Goal: Find specific page/section: Find specific page/section

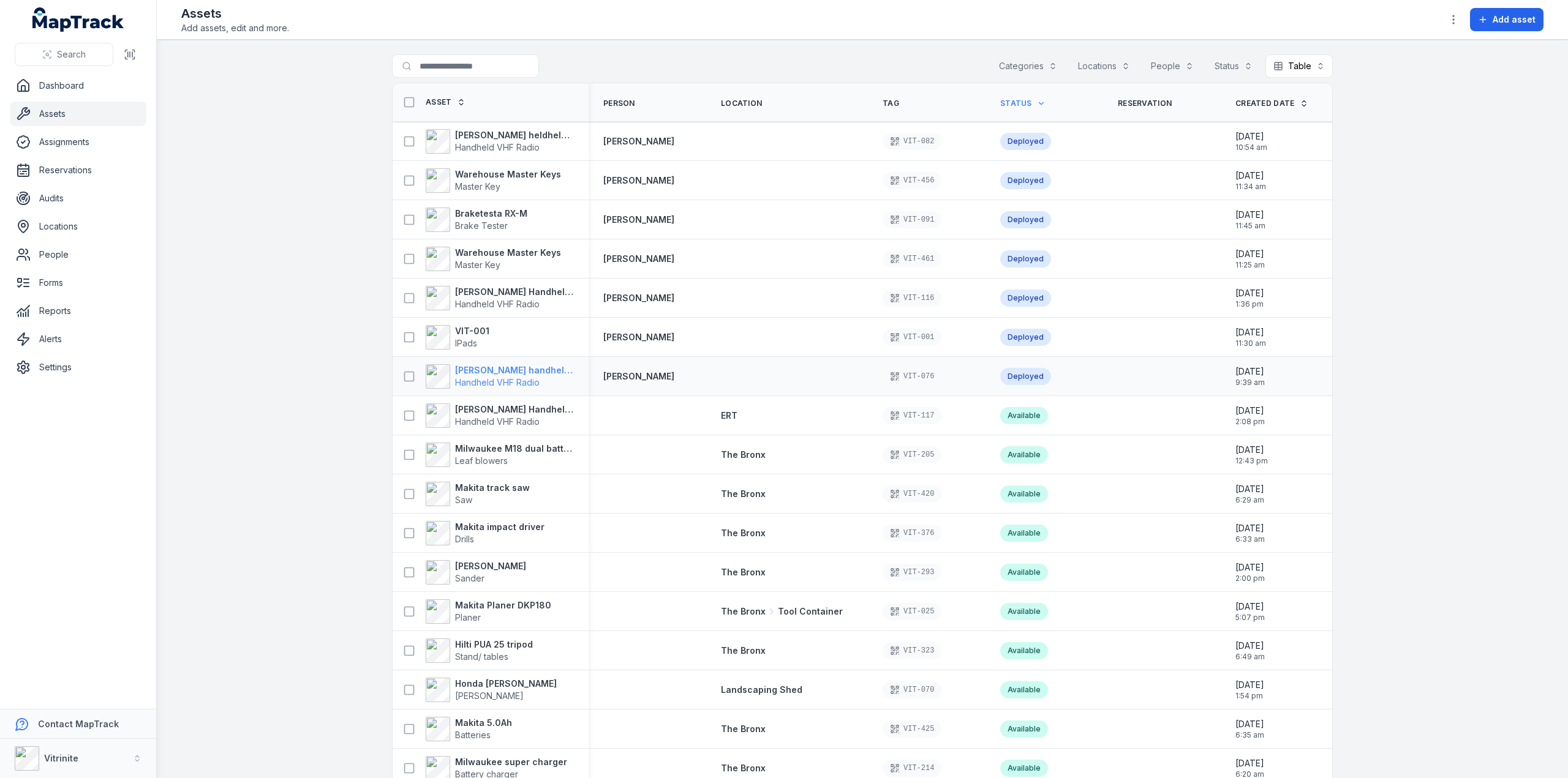
click at [498, 366] on strong "[PERSON_NAME] handheld VHF radio" at bounding box center [514, 370] width 119 height 12
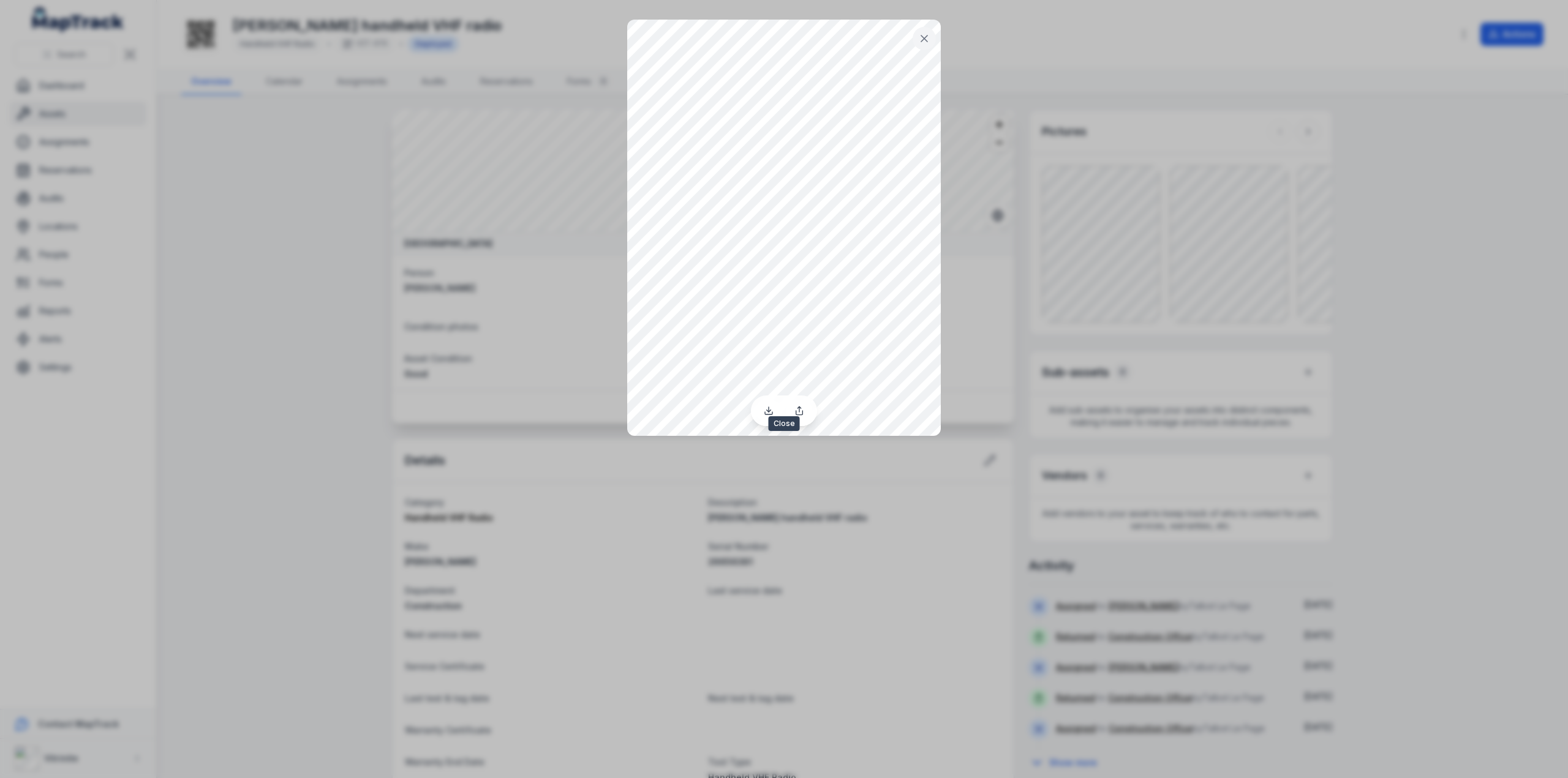
click at [923, 35] on icon at bounding box center [924, 39] width 12 height 12
click at [923, 39] on icon at bounding box center [924, 38] width 6 height 6
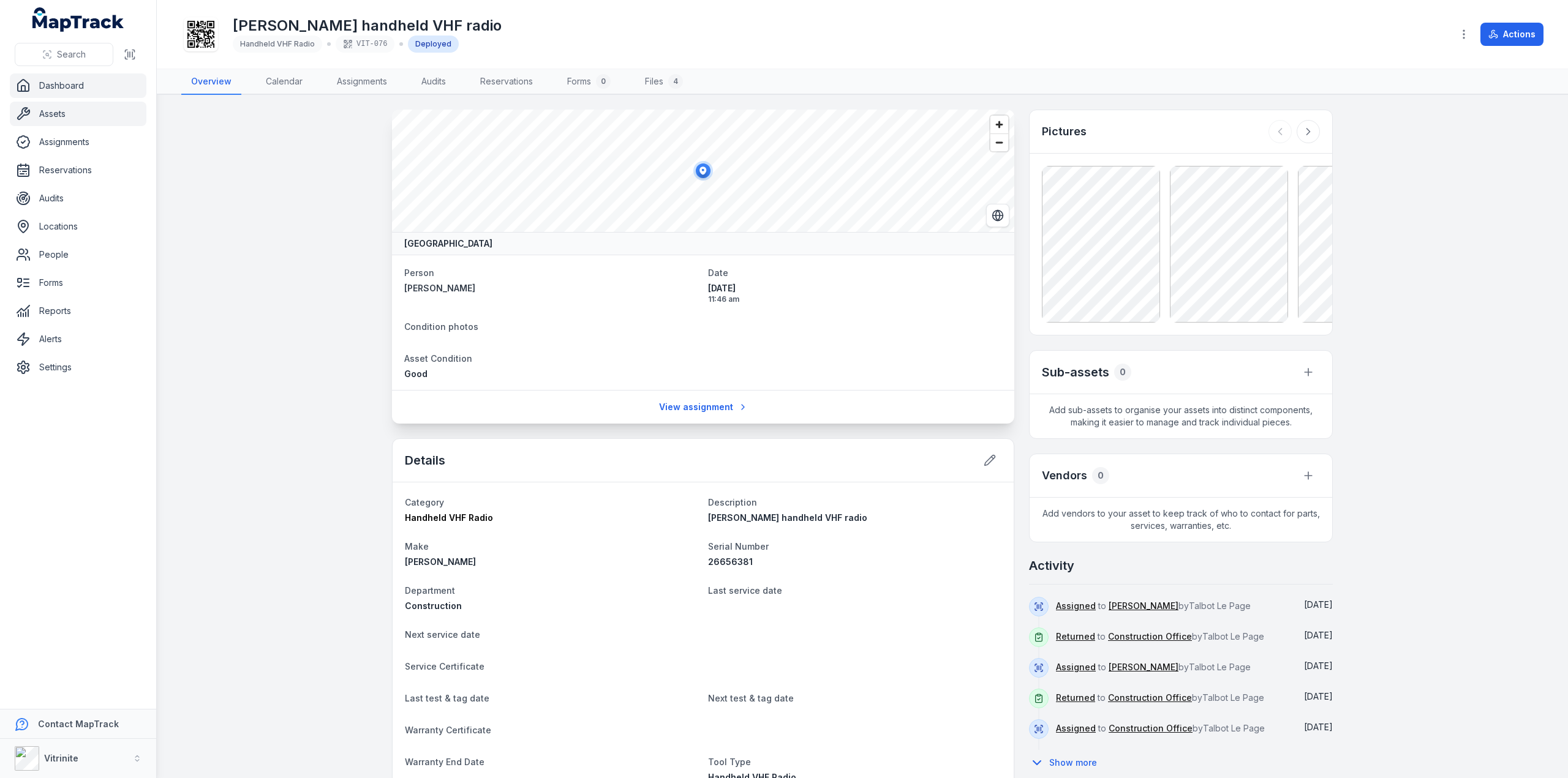
click at [47, 86] on link "Dashboard" at bounding box center [77, 86] width 136 height 25
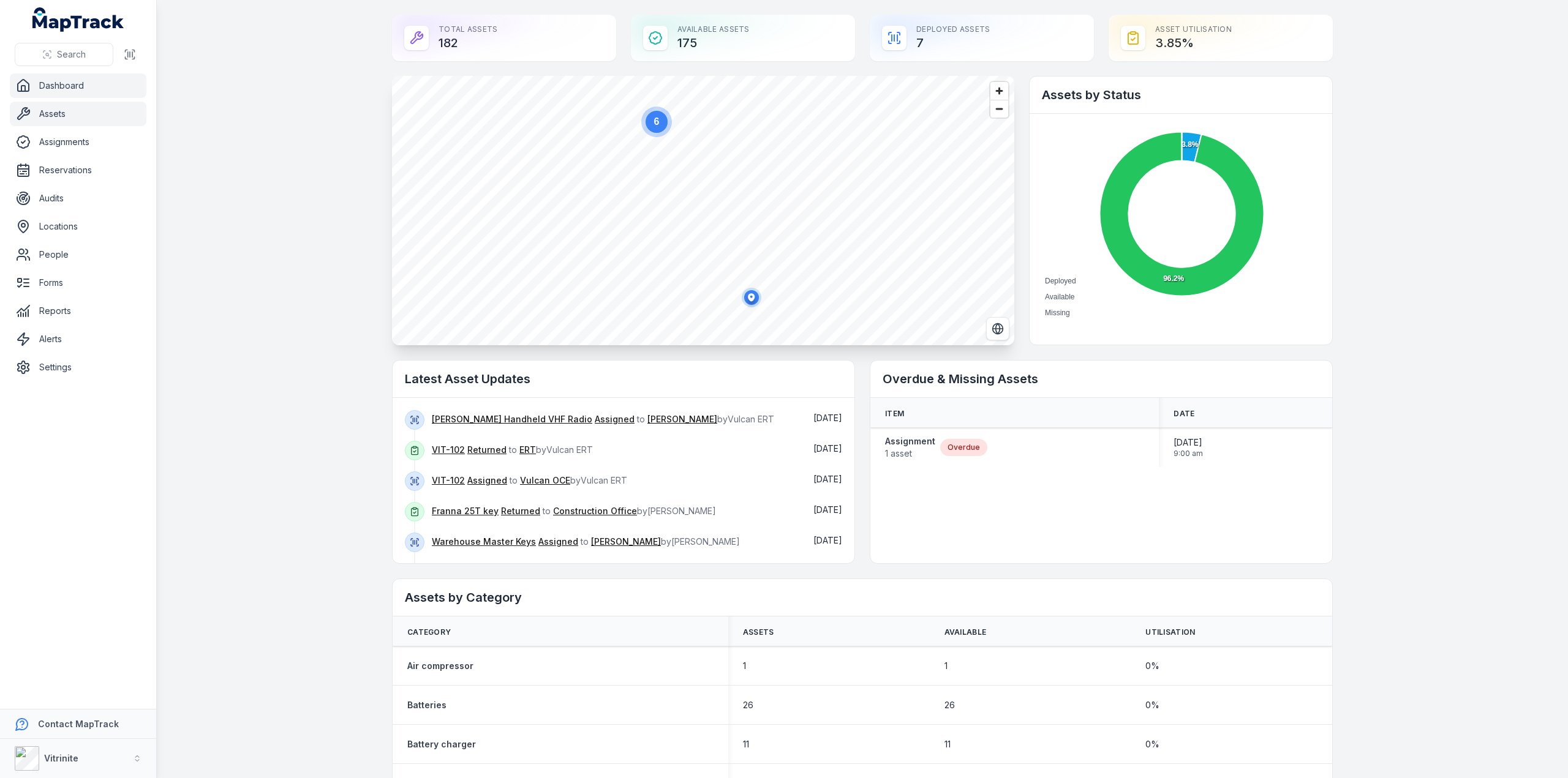
click at [57, 114] on link "Assets" at bounding box center [77, 114] width 136 height 25
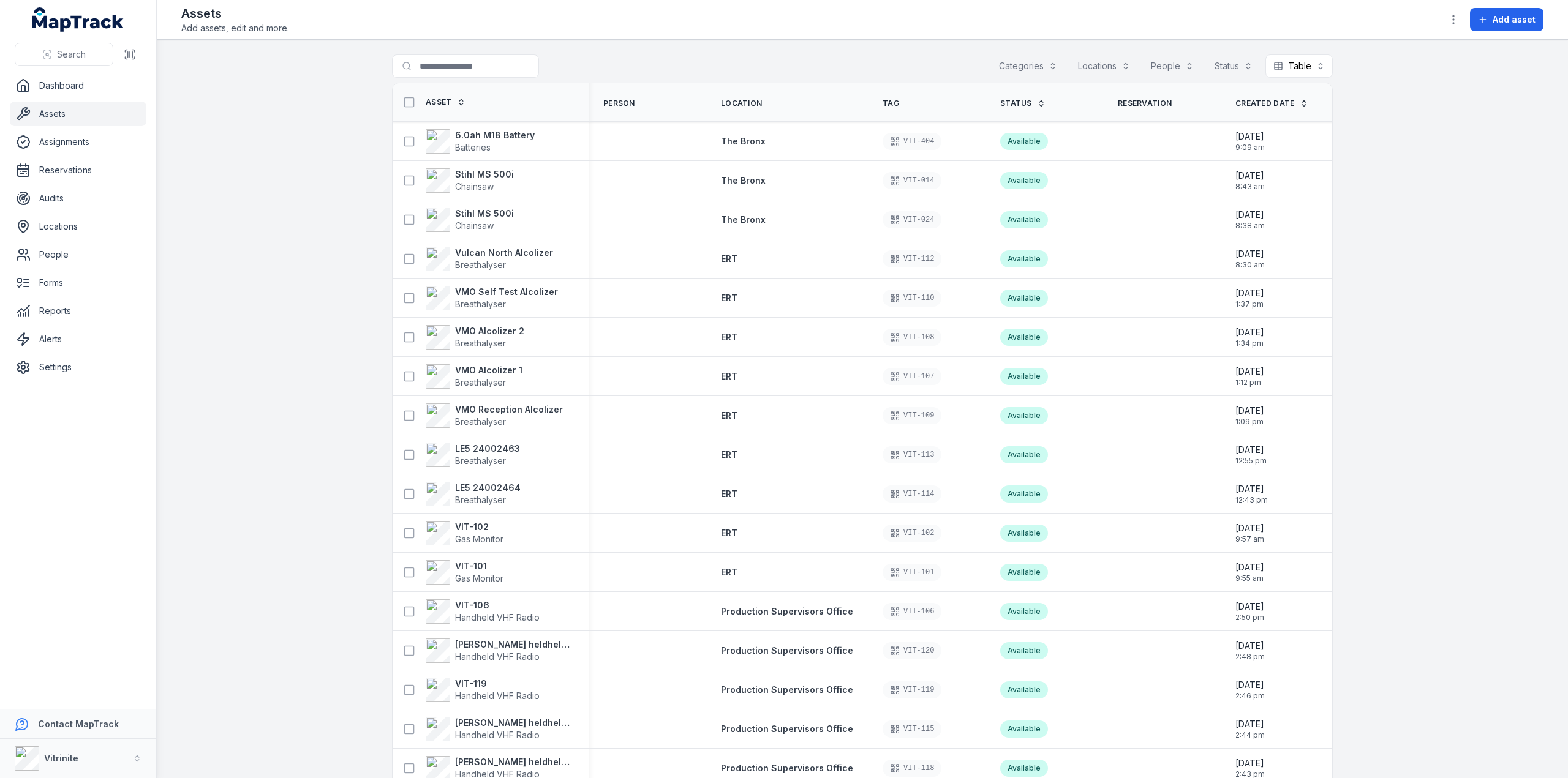
click at [1037, 100] on icon at bounding box center [1041, 104] width 9 height 9
